Goal: Information Seeking & Learning: Learn about a topic

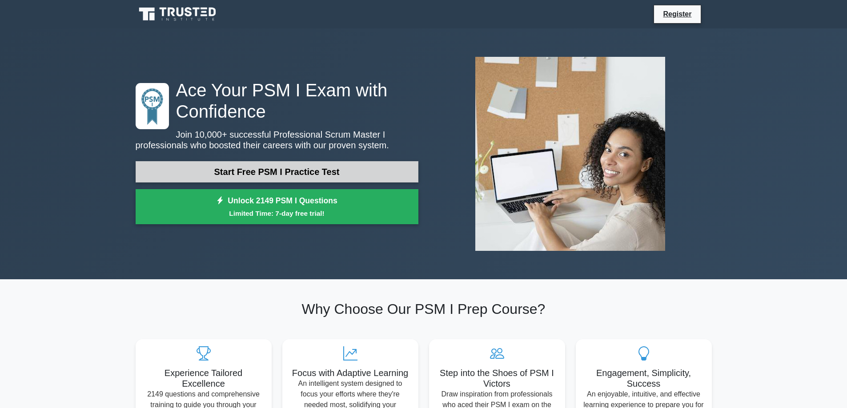
click at [319, 174] on link "Start Free PSM I Practice Test" at bounding box center [277, 171] width 283 height 21
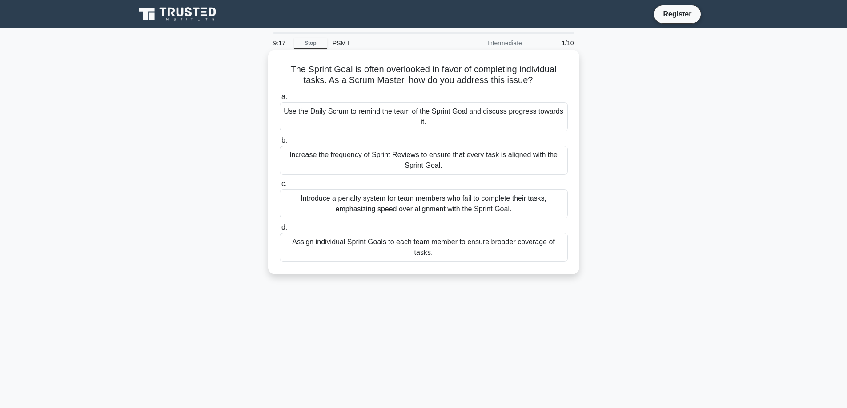
click at [426, 123] on div "Use the Daily Scrum to remind the team of the Sprint Goal and discuss progress …" at bounding box center [424, 116] width 288 height 29
click at [280, 100] on input "a. Use the Daily Scrum to remind the team of the Sprint Goal and discuss progre…" at bounding box center [280, 97] width 0 height 6
